Goal: Task Accomplishment & Management: Complete application form

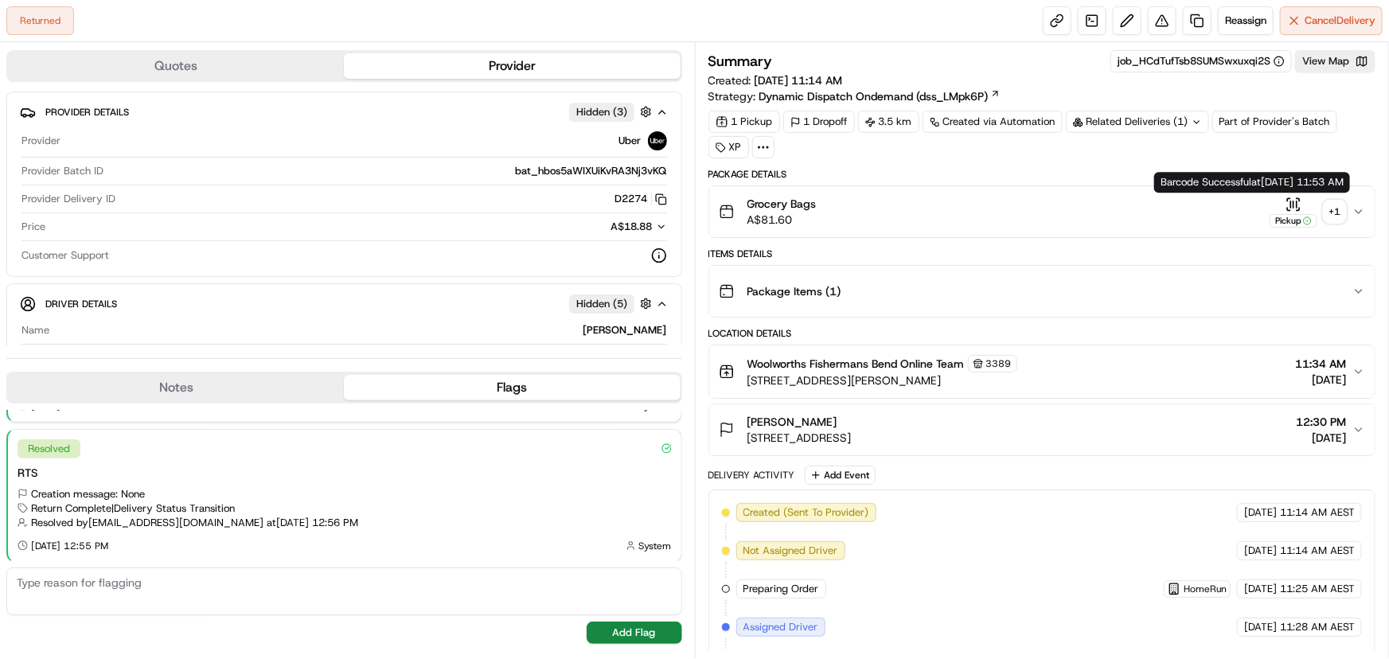
click at [1326, 207] on div "+ 1" at bounding box center [1335, 212] width 22 height 22
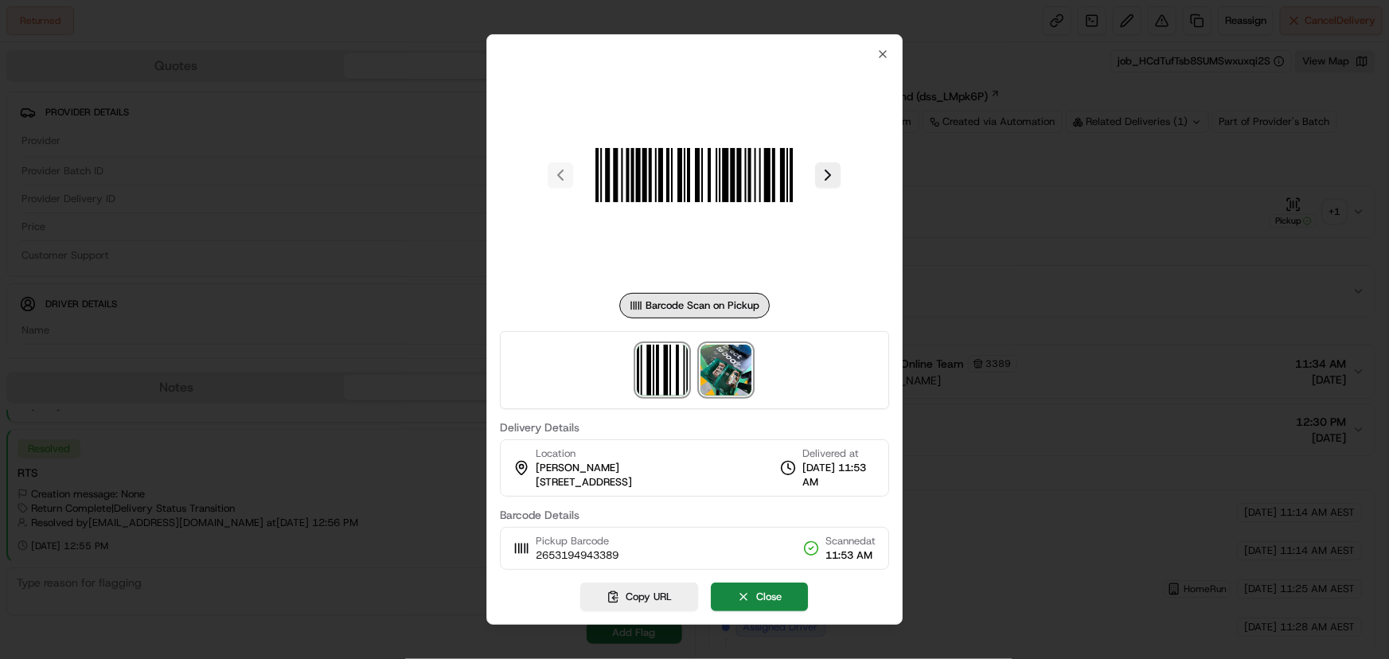
click at [728, 388] on img at bounding box center [726, 370] width 51 height 51
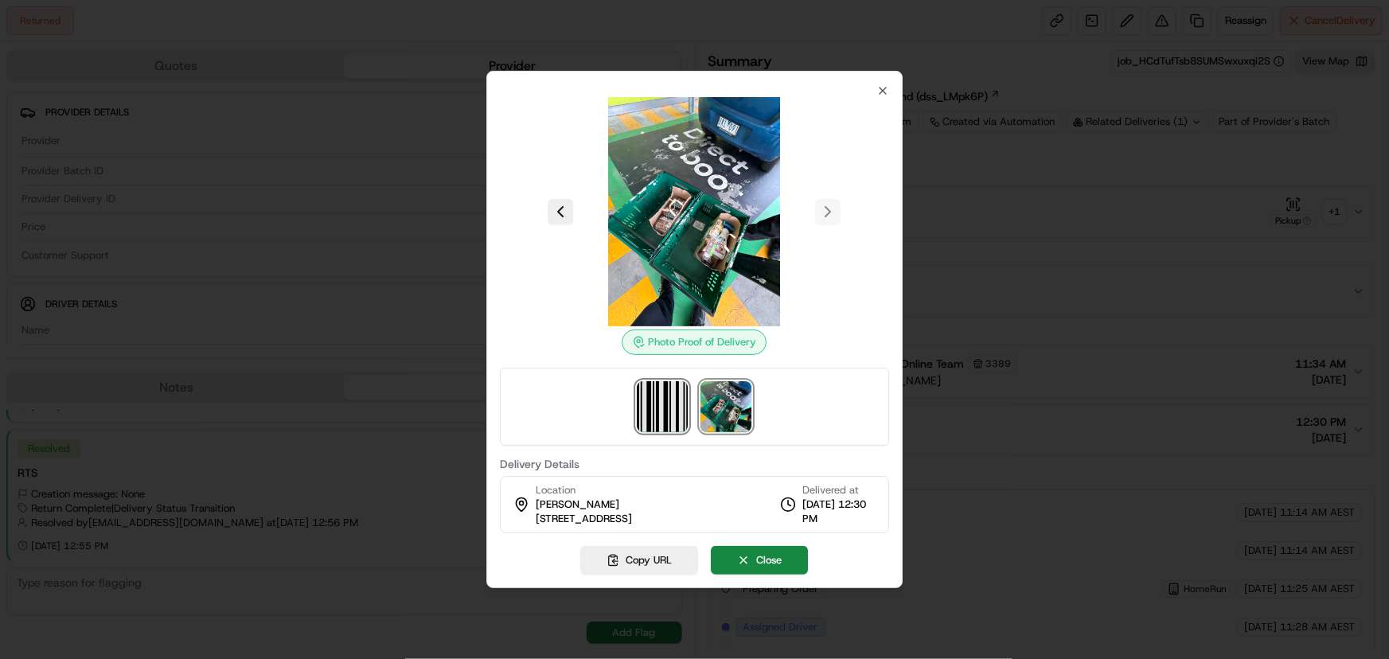
click at [661, 413] on img at bounding box center [663, 406] width 51 height 51
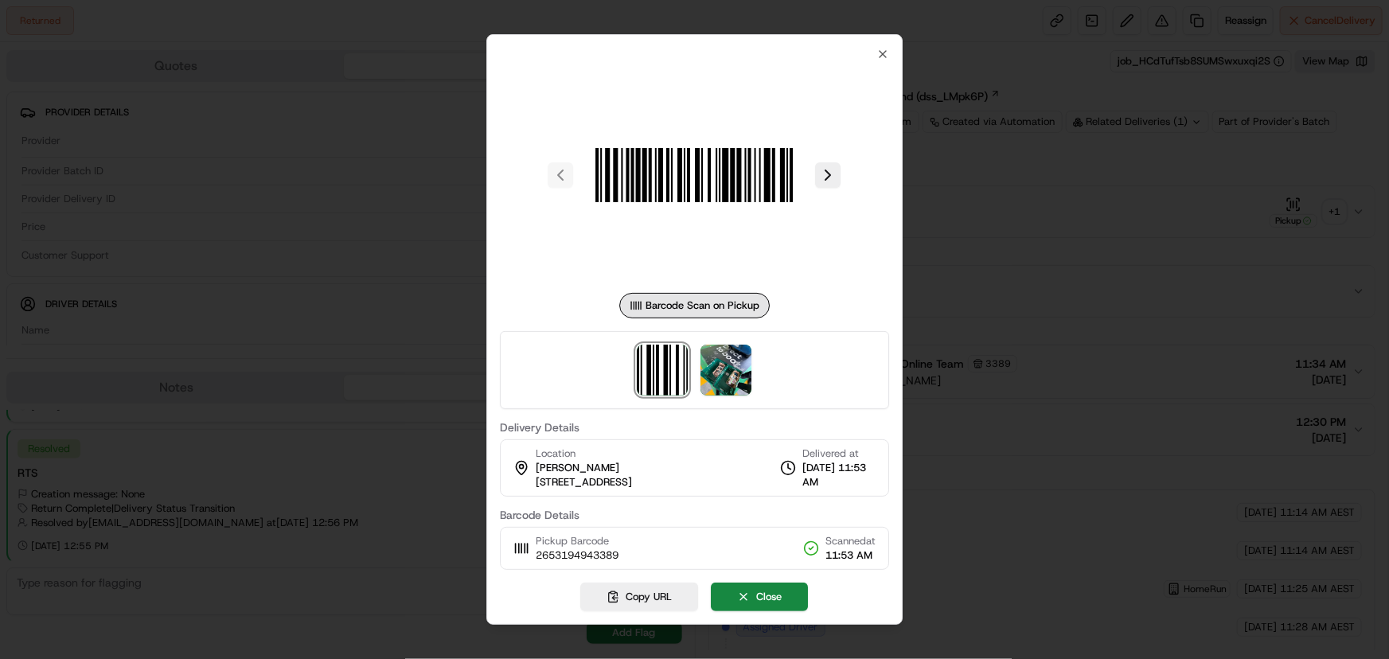
click at [957, 291] on div at bounding box center [694, 329] width 1389 height 659
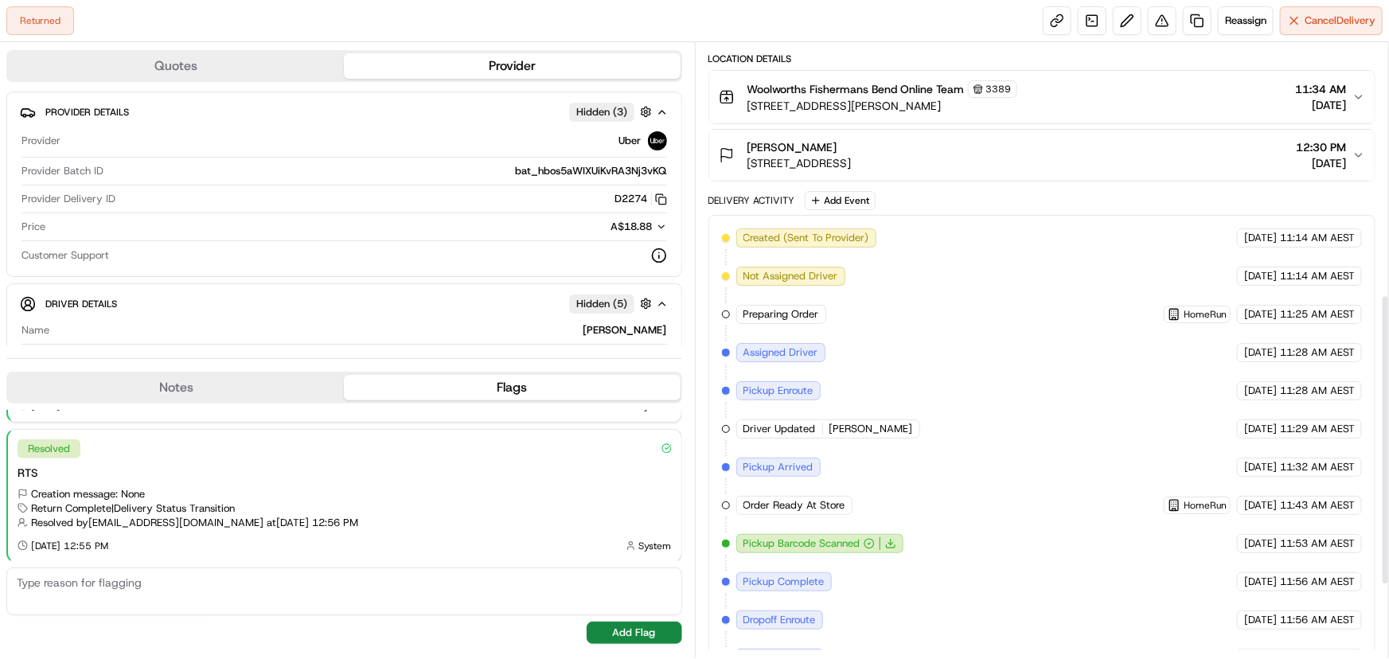
scroll to position [685, 0]
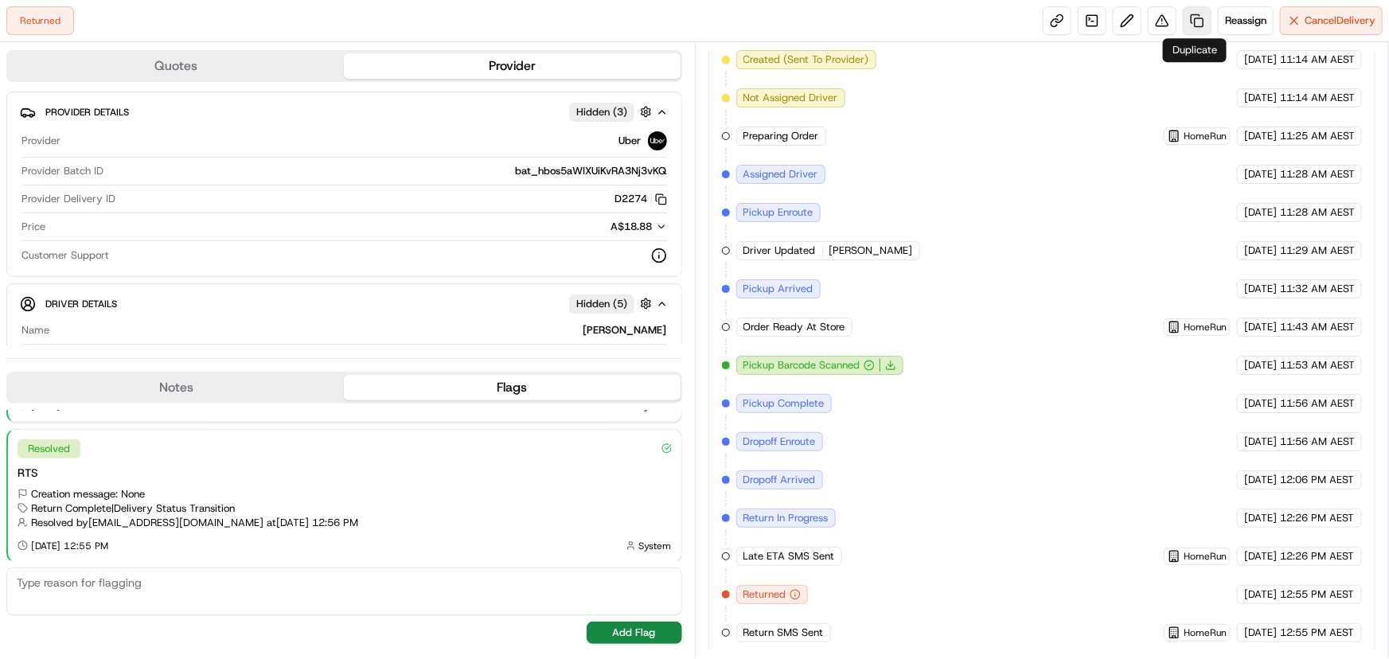
click at [1194, 16] on link at bounding box center [1197, 20] width 29 height 29
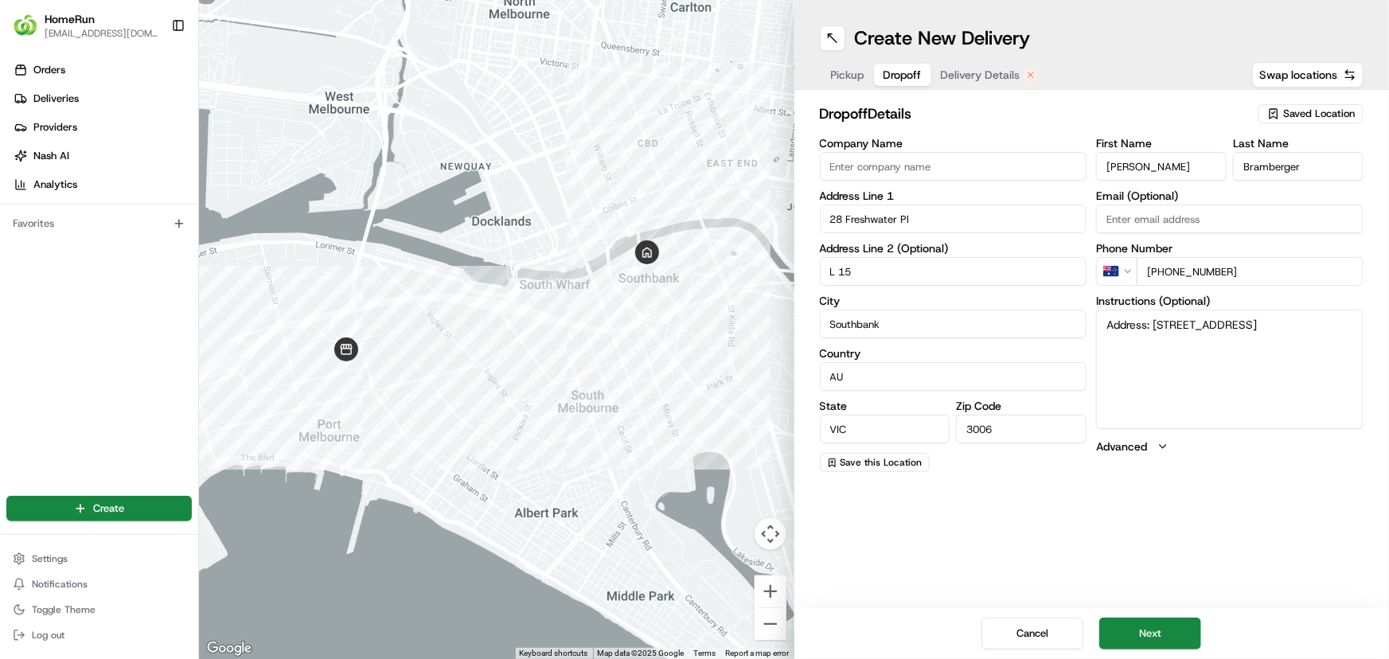
click at [904, 74] on span "Dropoff" at bounding box center [903, 75] width 38 height 16
click at [1148, 632] on button "Next" at bounding box center [1150, 634] width 102 height 32
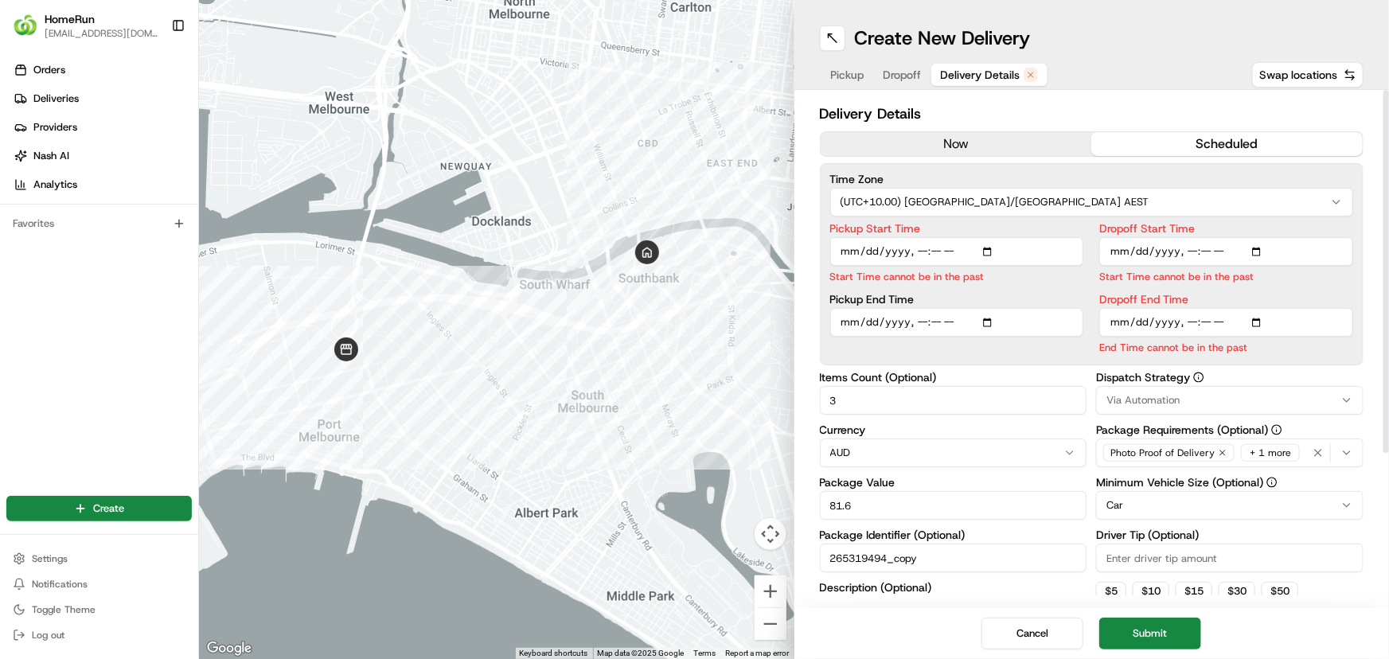
click at [993, 146] on button "now" at bounding box center [956, 144] width 271 height 24
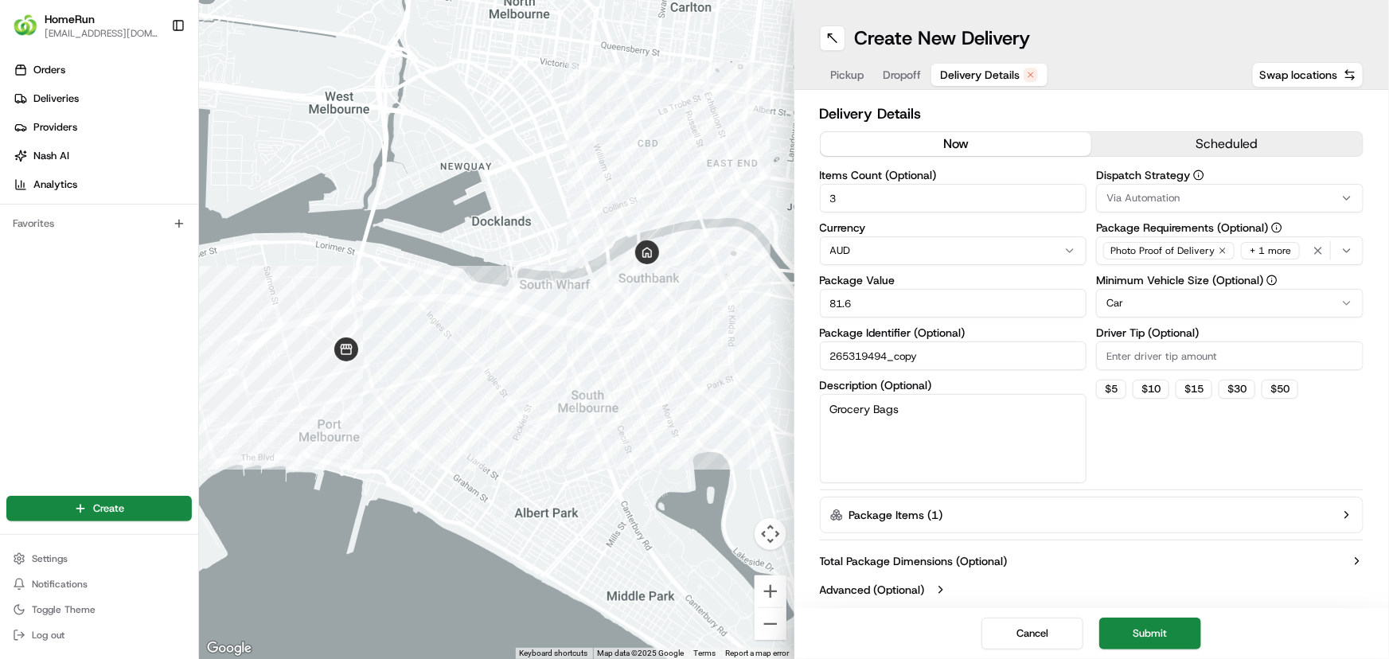
click at [904, 76] on span "Dropoff" at bounding box center [903, 75] width 38 height 16
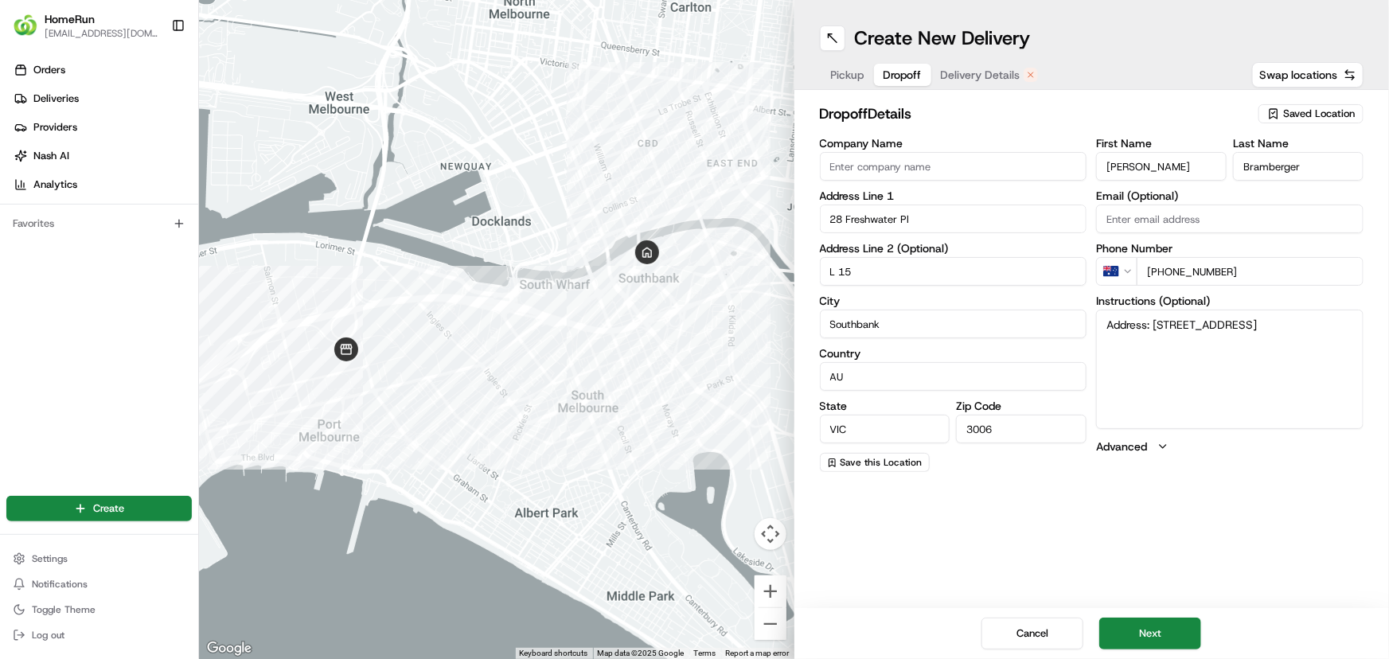
click at [1145, 341] on textarea "Address: [STREET_ADDRESS]" at bounding box center [1229, 369] width 267 height 119
paste textarea "0401567095"
click at [1107, 365] on textarea "Address: [STREET_ADDRESS] 0401567095" at bounding box center [1229, 369] width 267 height 119
type textarea "Address: [STREET_ADDRESS] MUST CALL [PHONE_NUMBER] UPON DELIVERY"
click at [1146, 627] on button "Next" at bounding box center [1150, 634] width 102 height 32
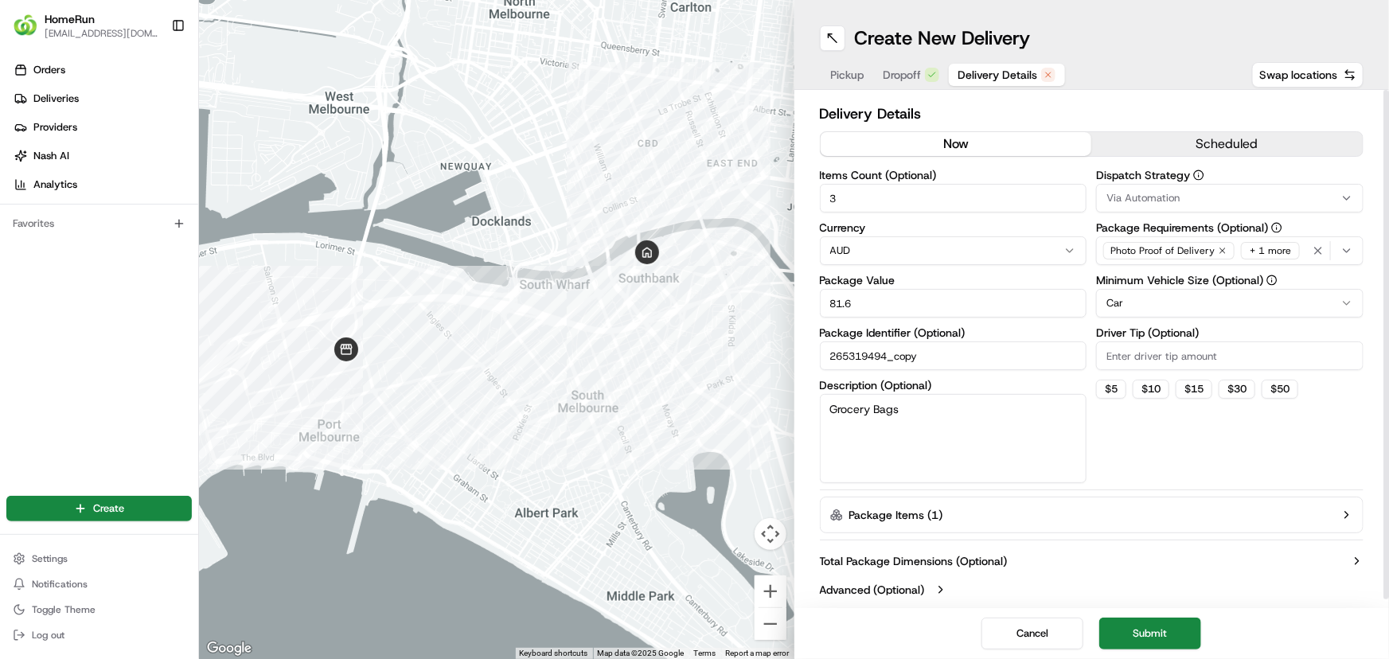
click at [945, 138] on button "now" at bounding box center [956, 144] width 271 height 24
click at [1129, 631] on button "Submit" at bounding box center [1150, 634] width 102 height 32
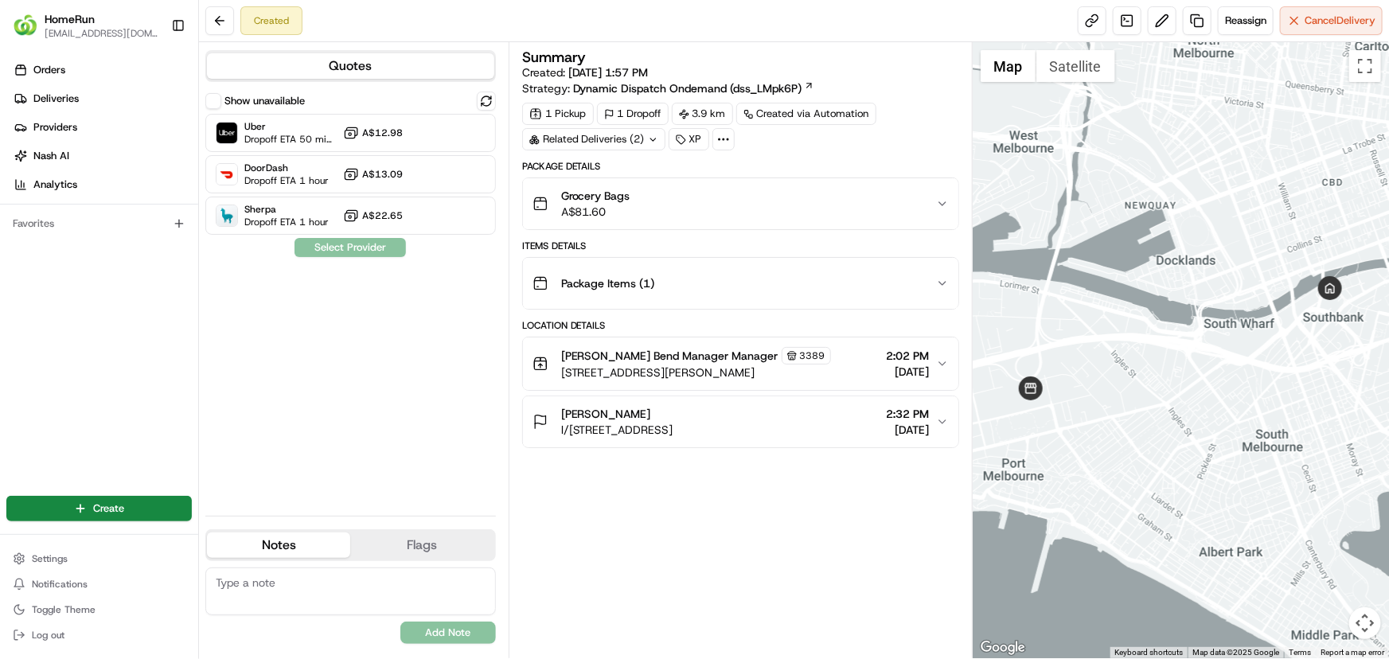
click at [279, 579] on textarea at bounding box center [350, 592] width 291 height 48
type textarea "PARK IN [GEOGRAPHIC_DATA] OUTSIDE BUILDING"
click at [443, 630] on button "Add Note" at bounding box center [448, 633] width 96 height 22
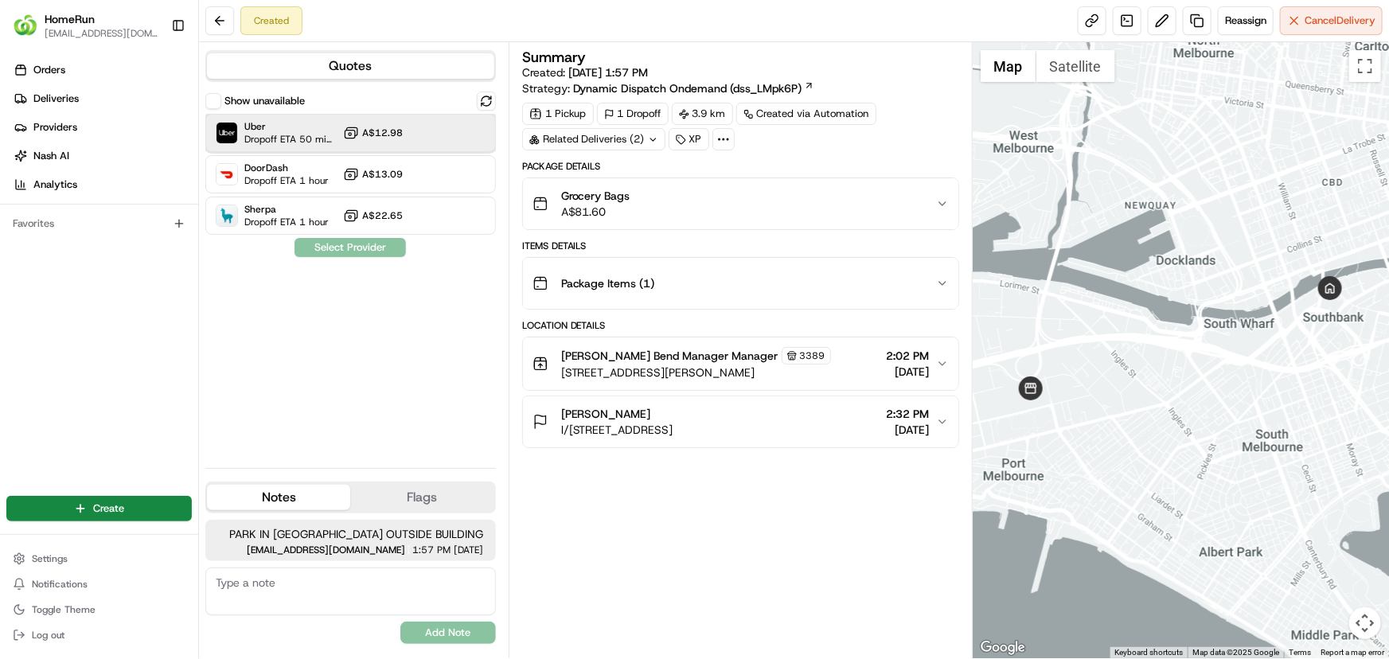
click at [283, 135] on span "Dropoff ETA 50 minutes" at bounding box center [290, 139] width 92 height 13
click at [358, 245] on button "Assign Provider" at bounding box center [350, 247] width 113 height 19
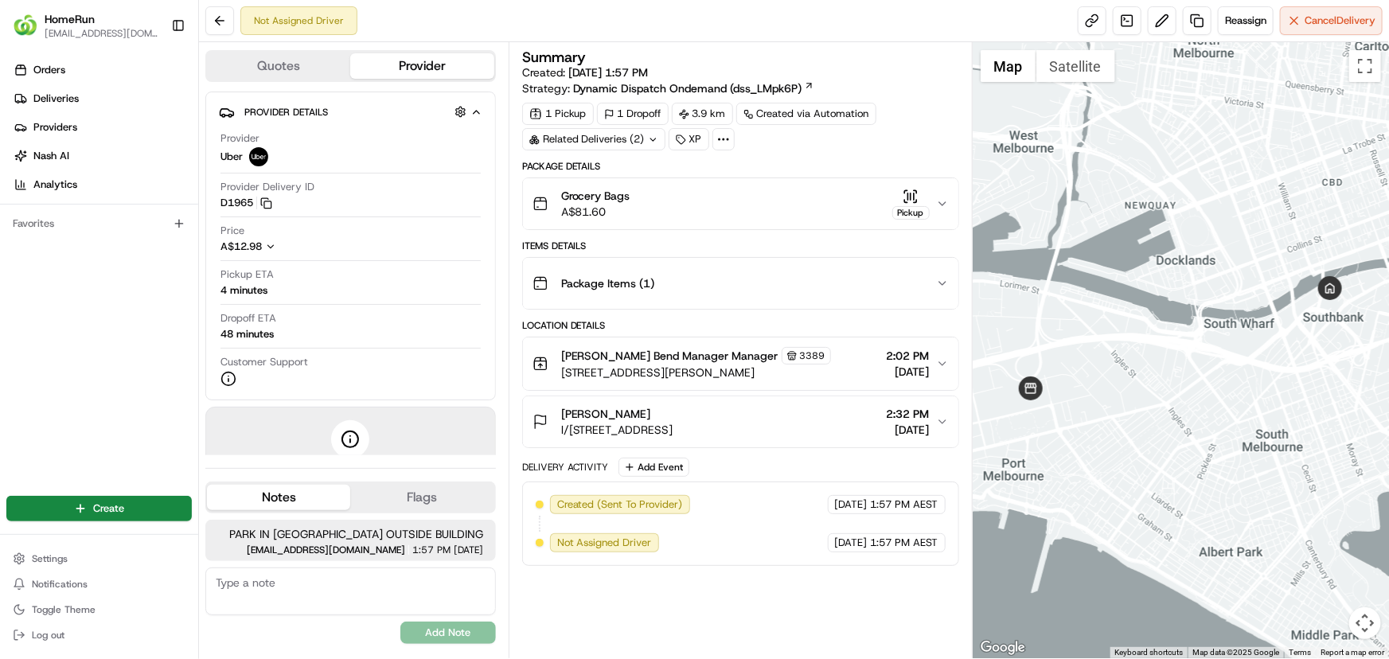
click at [507, 16] on div "Not Assigned Driver Reassign Cancel Delivery" at bounding box center [794, 21] width 1190 height 42
